Goal: Task Accomplishment & Management: Use online tool/utility

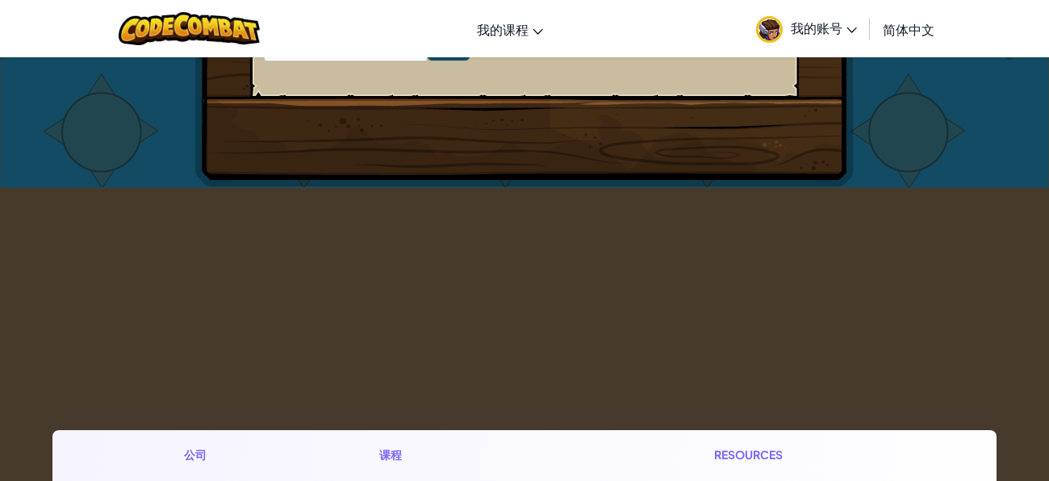
scroll to position [935, 0]
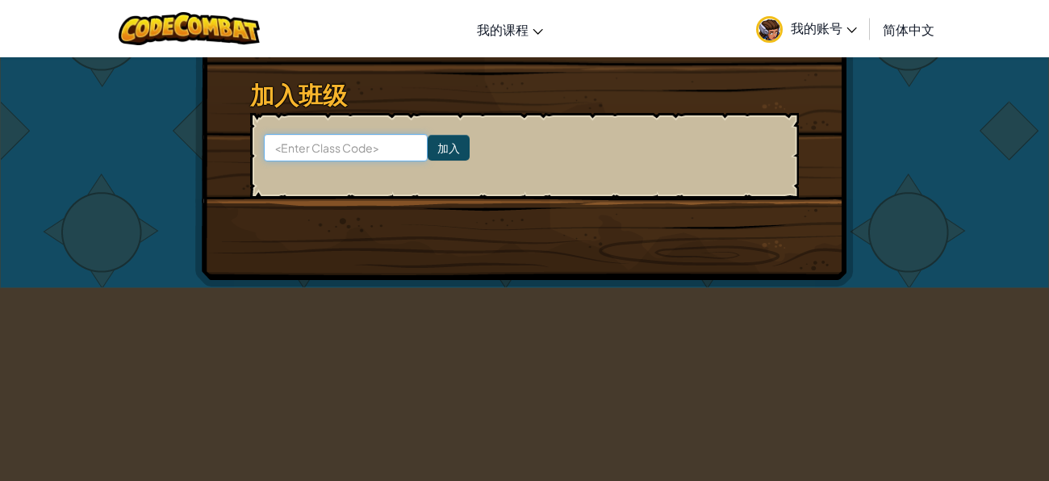
click at [399, 151] on input at bounding box center [346, 147] width 164 height 27
type input "1234"
click at [461, 147] on input "加入" at bounding box center [449, 148] width 42 height 26
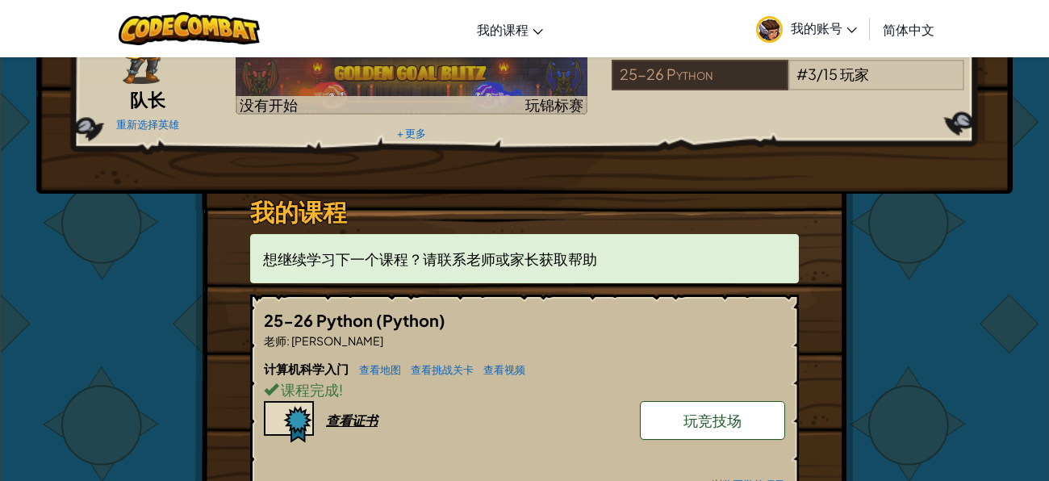
scroll to position [0, 0]
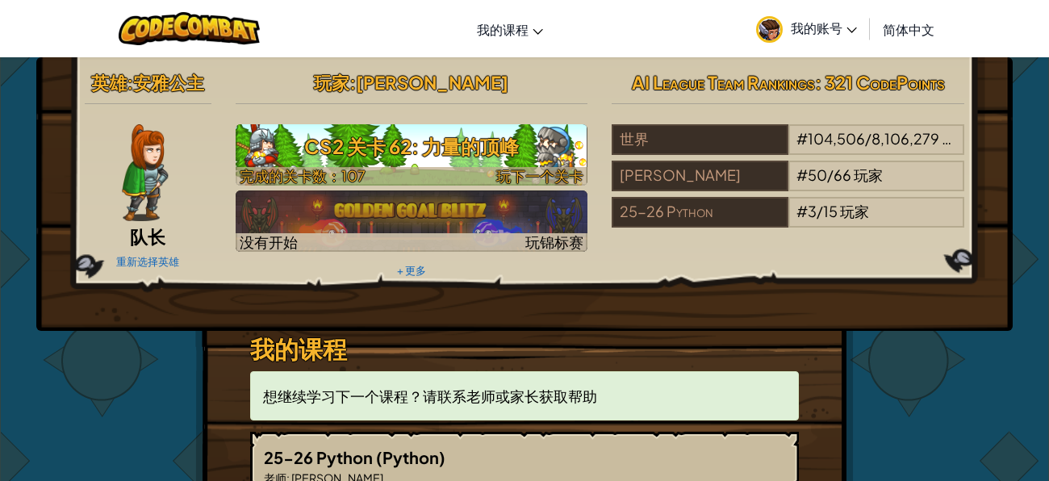
click at [521, 168] on span "玩下一个关卡" at bounding box center [539, 175] width 87 height 19
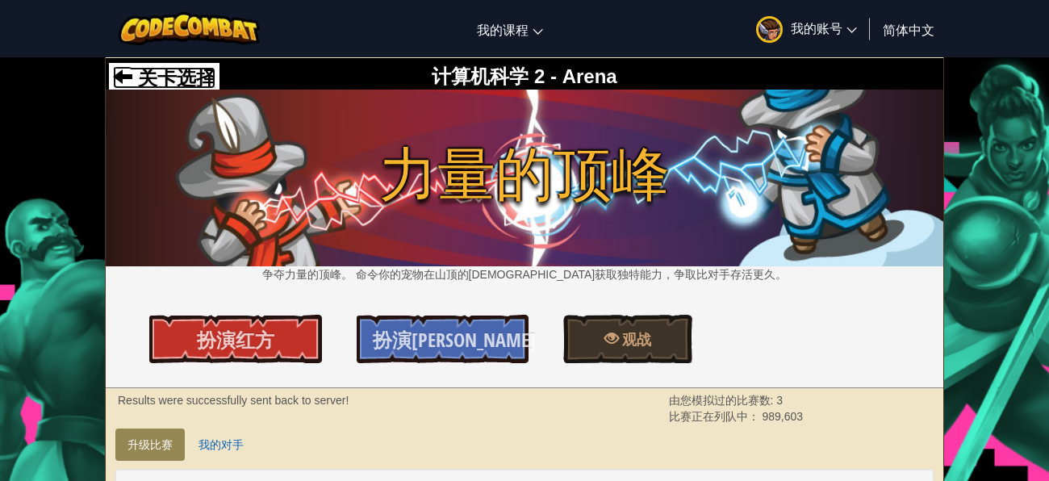
click at [140, 67] on span "关卡选择" at bounding box center [173, 78] width 83 height 22
select select "zh-HANS"
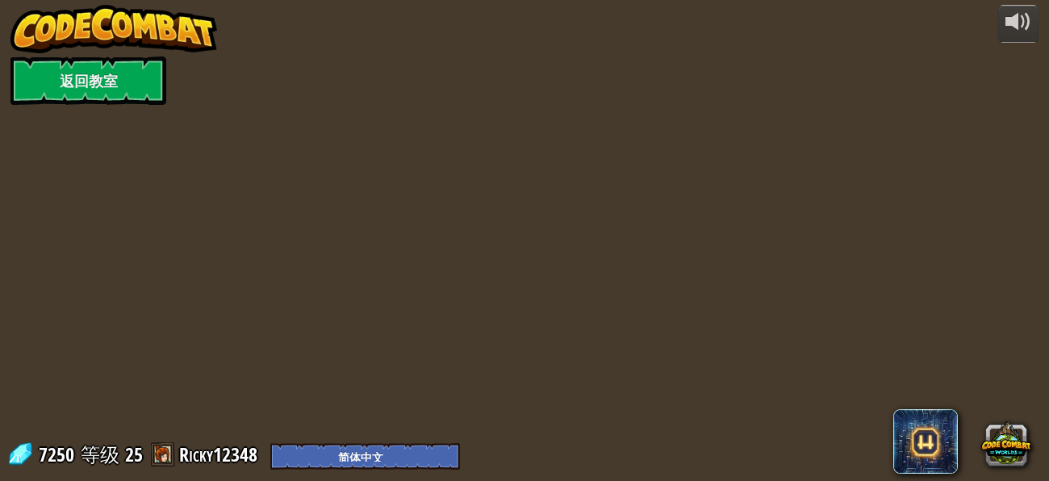
select select "zh-HANS"
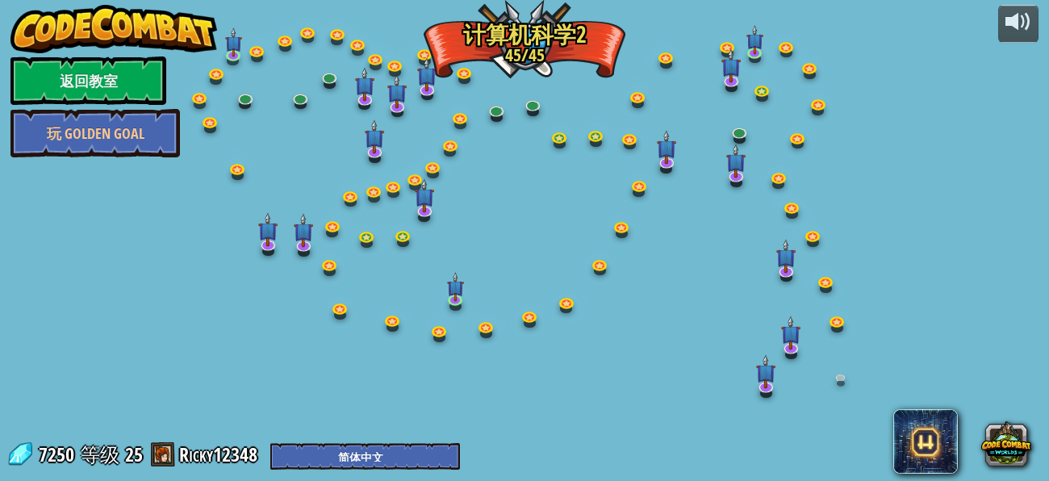
select select "zh-HANS"
